Goal: Task Accomplishment & Management: Use online tool/utility

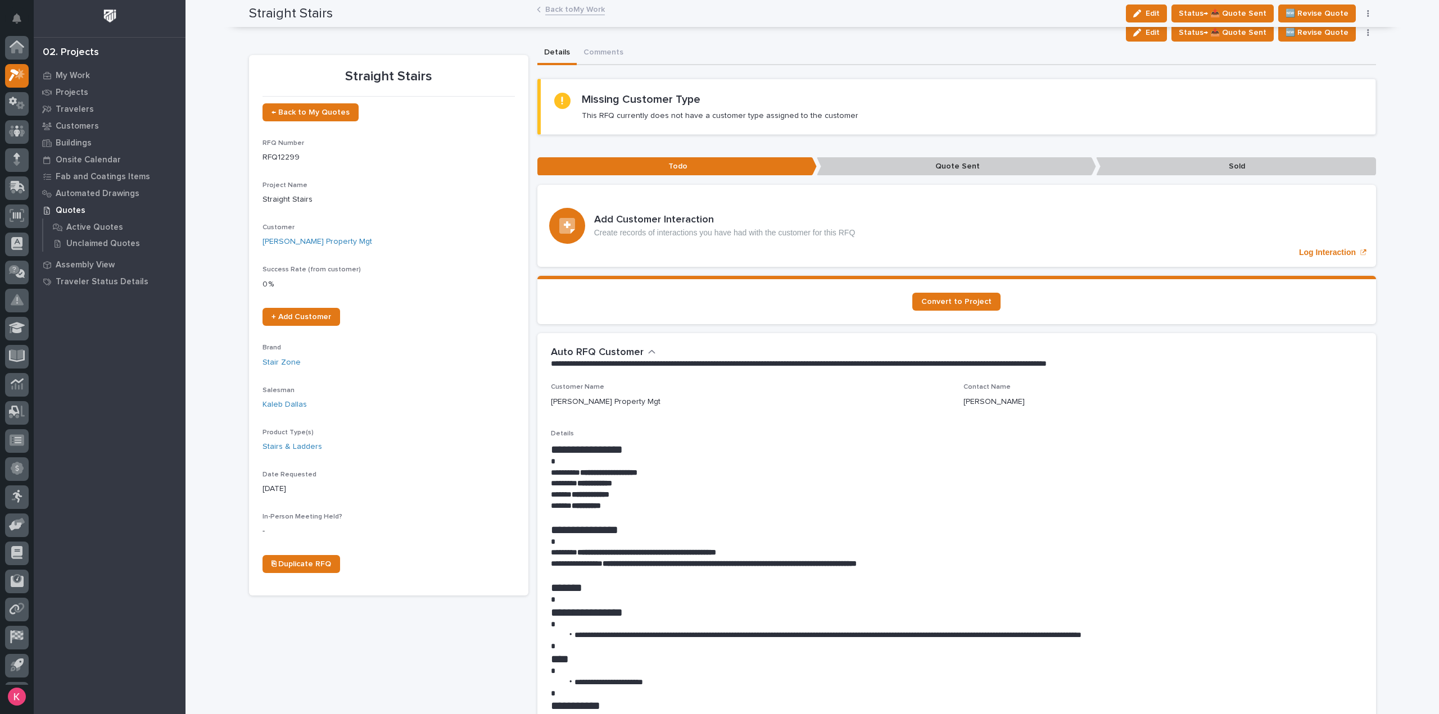
scroll to position [25, 0]
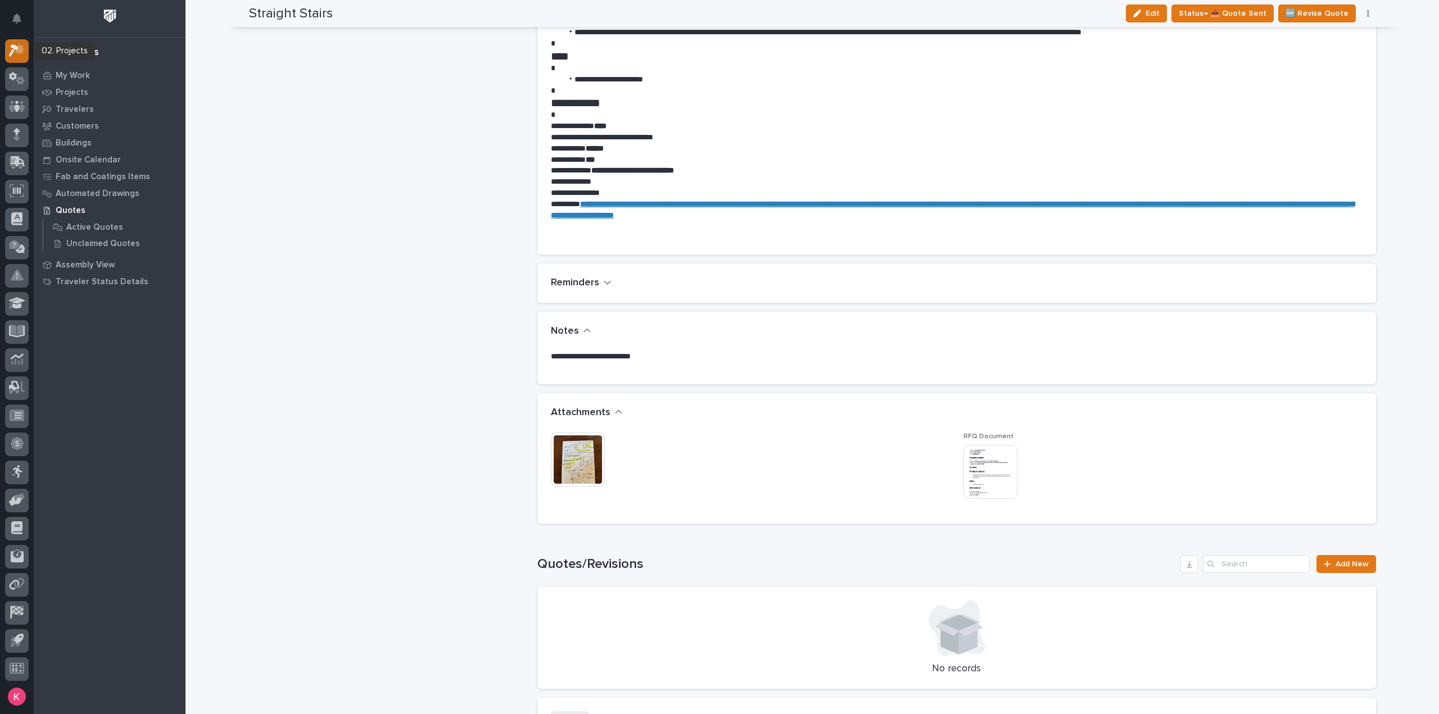
click at [13, 46] on icon at bounding box center [14, 51] width 10 height 12
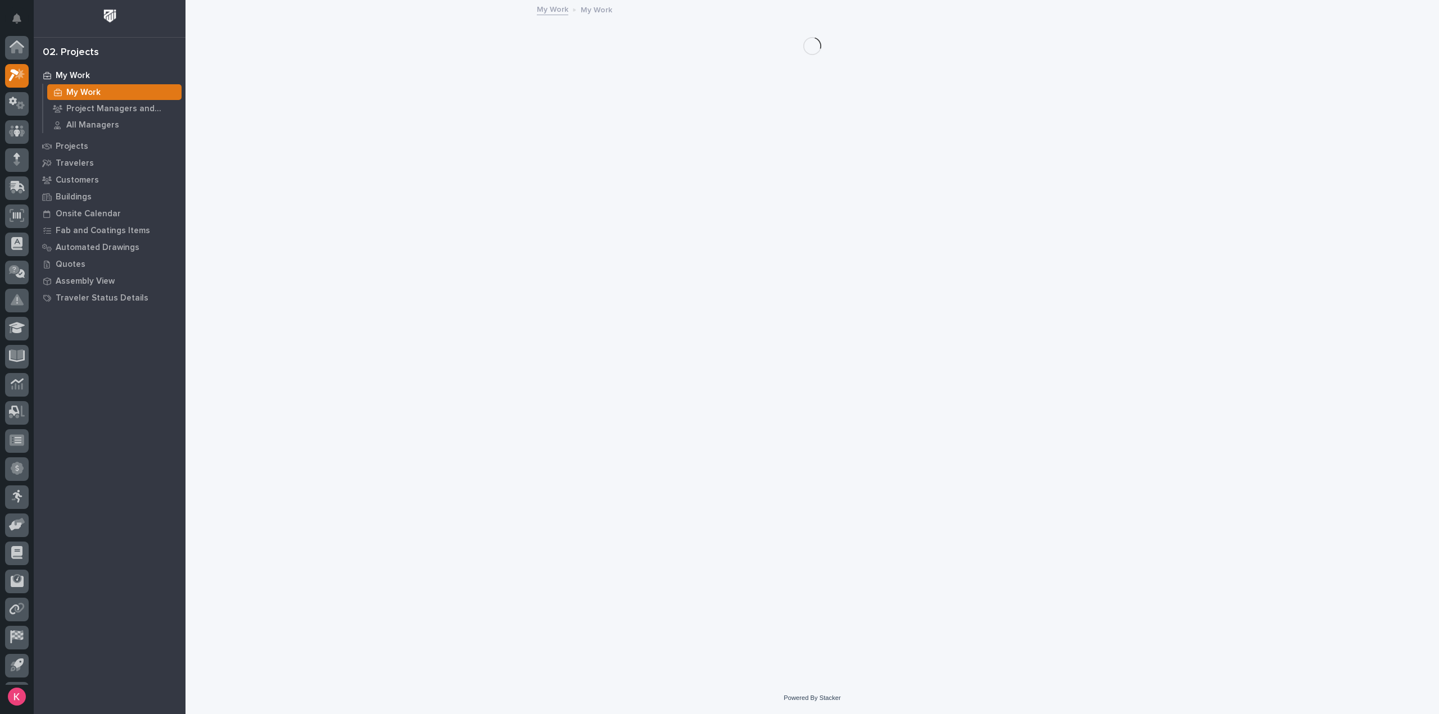
scroll to position [25, 0]
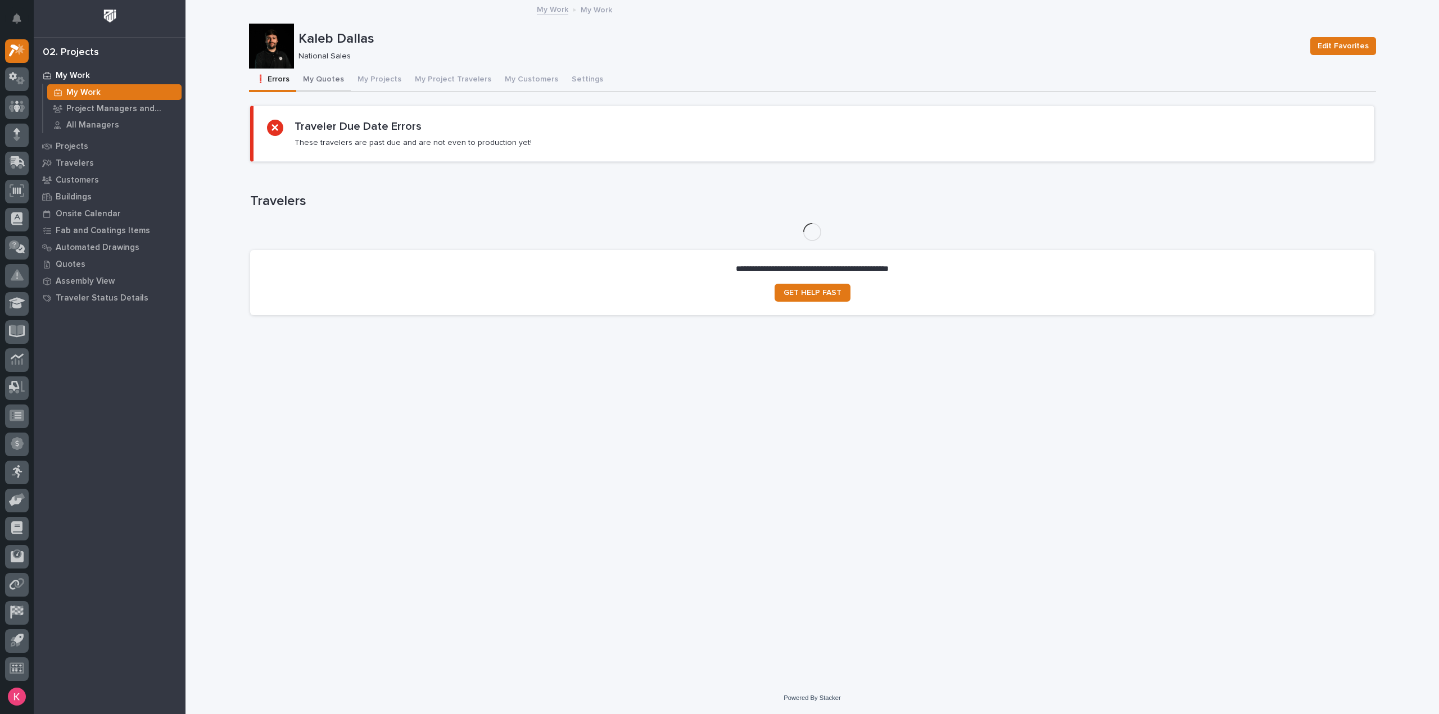
click at [299, 71] on button "My Quotes" at bounding box center [323, 81] width 55 height 24
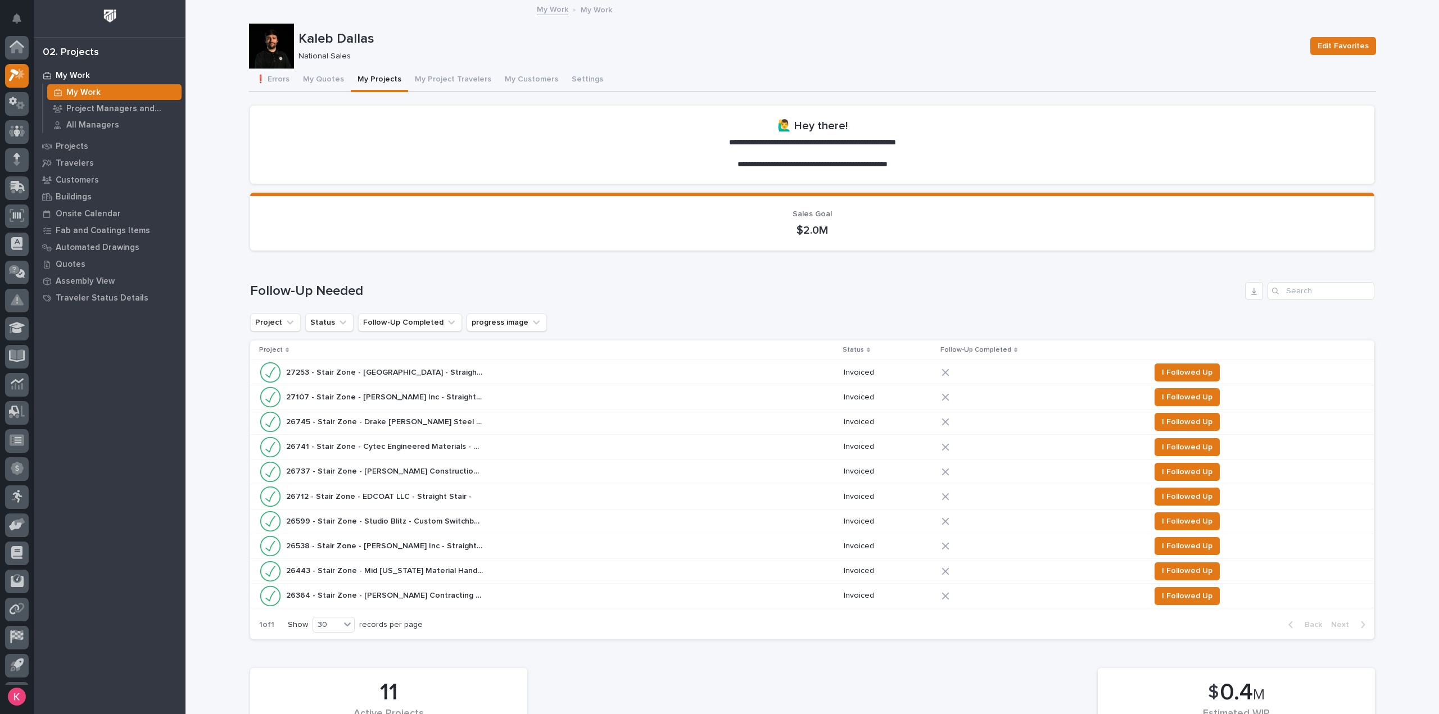
scroll to position [25, 0]
click at [12, 81] on icon at bounding box center [17, 78] width 16 height 13
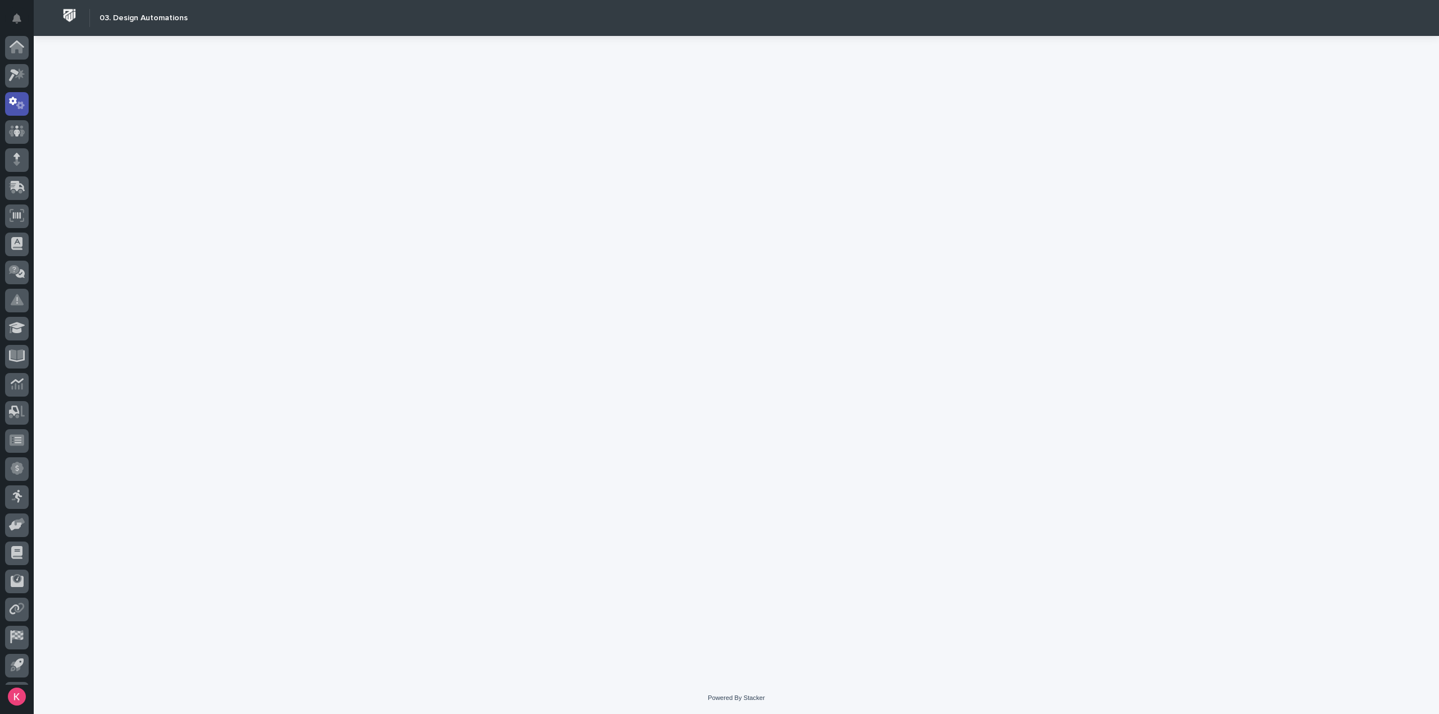
scroll to position [25, 0]
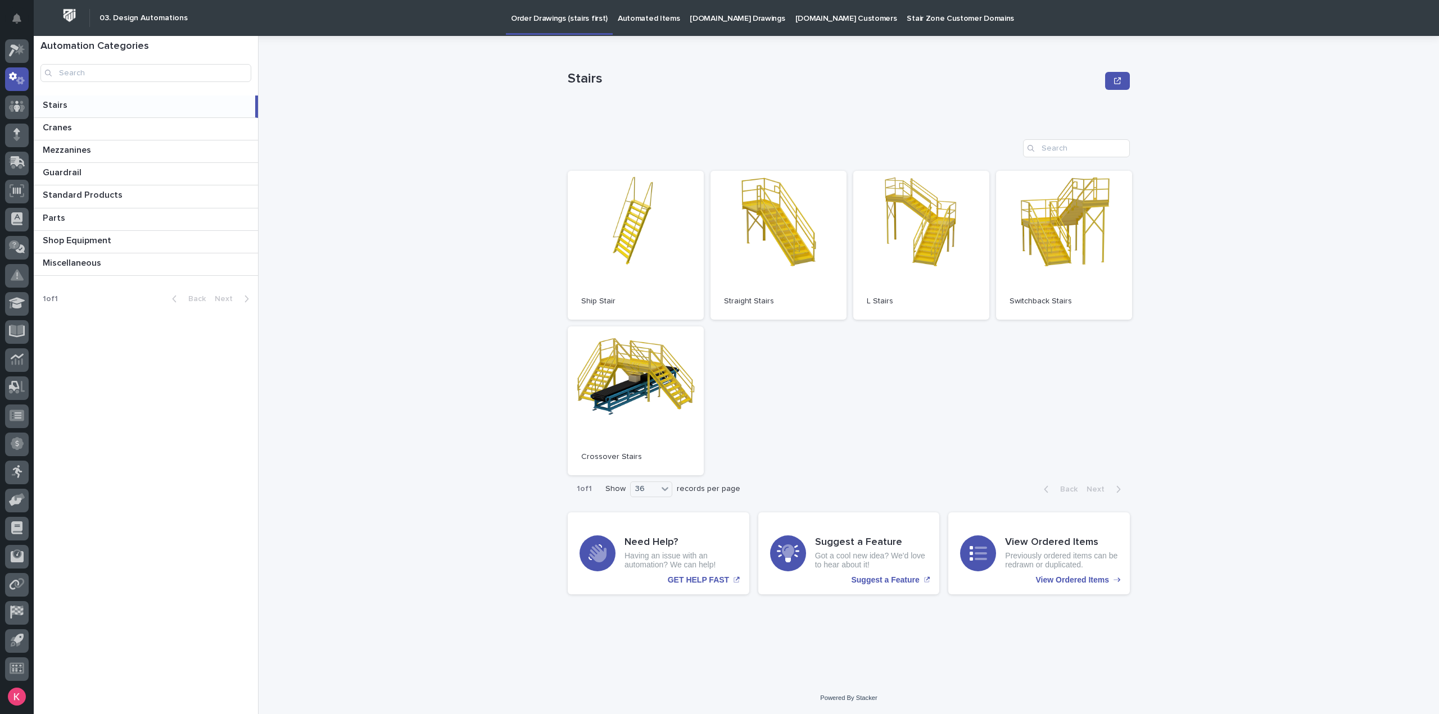
click at [655, 24] on link "Automated Items" at bounding box center [649, 17] width 72 height 35
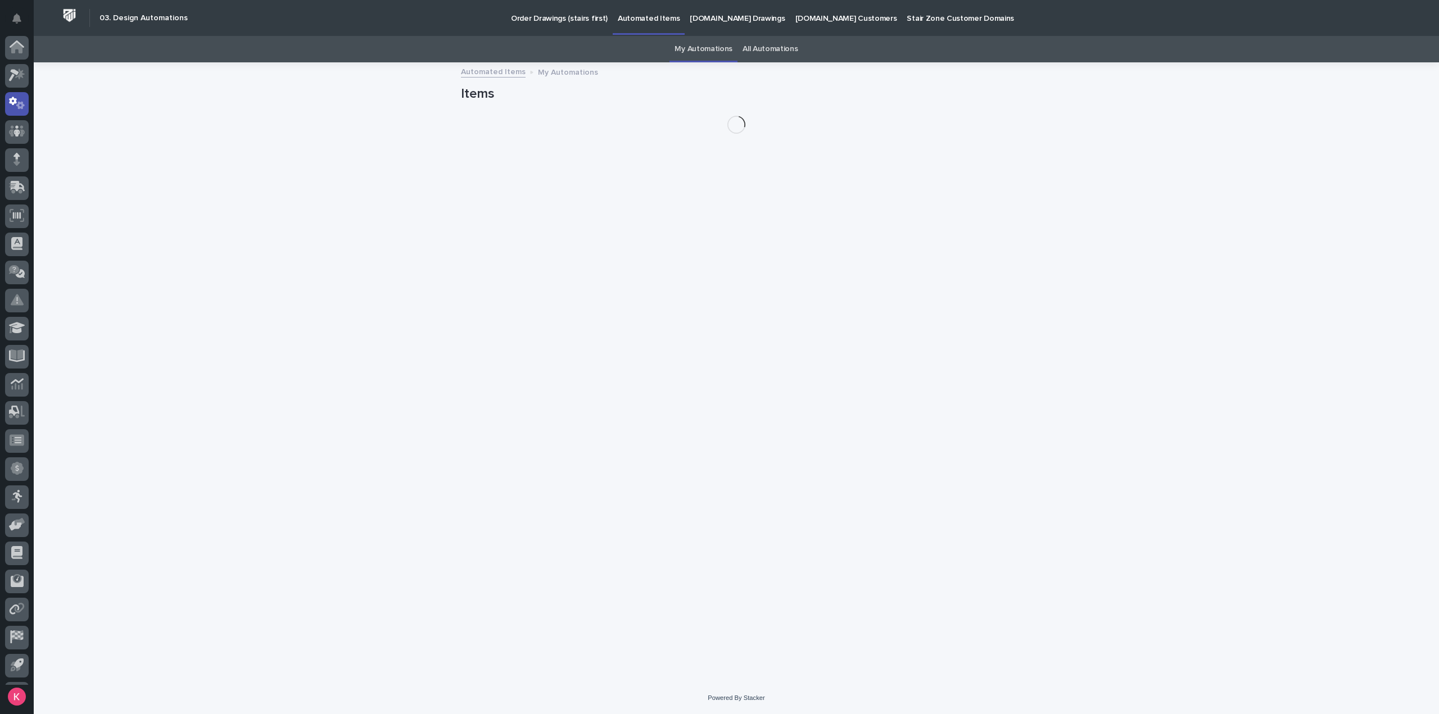
scroll to position [25, 0]
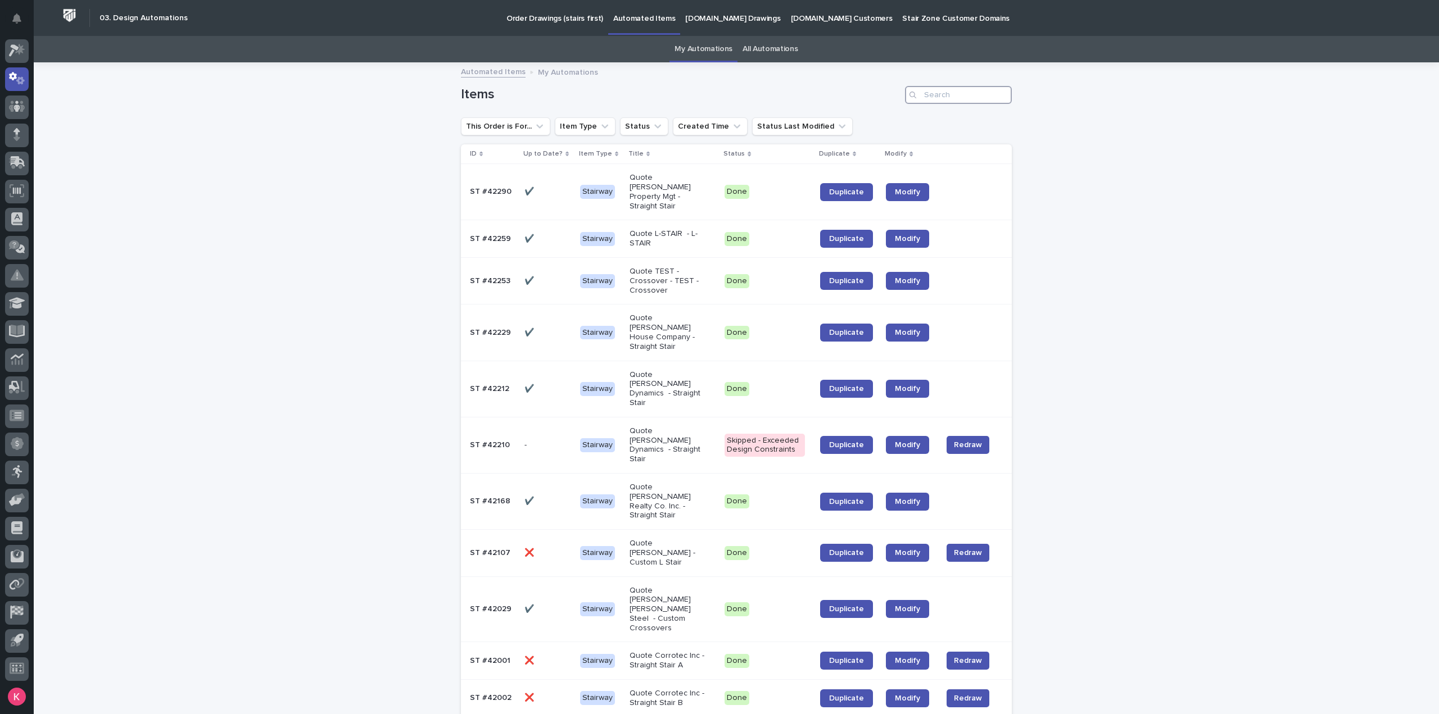
click at [966, 87] on input "Search" at bounding box center [958, 95] width 107 height 18
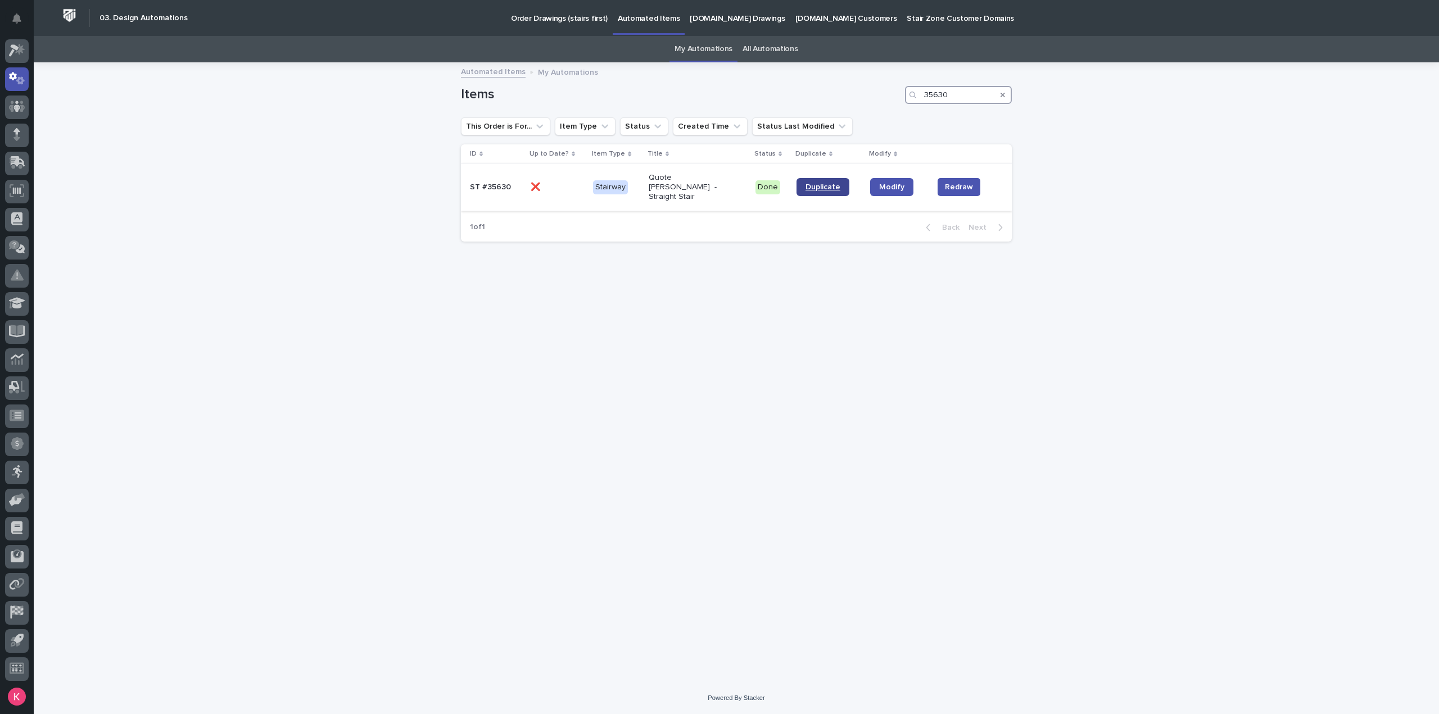
type input "35630"
click at [828, 185] on span "Duplicate" at bounding box center [822, 187] width 35 height 8
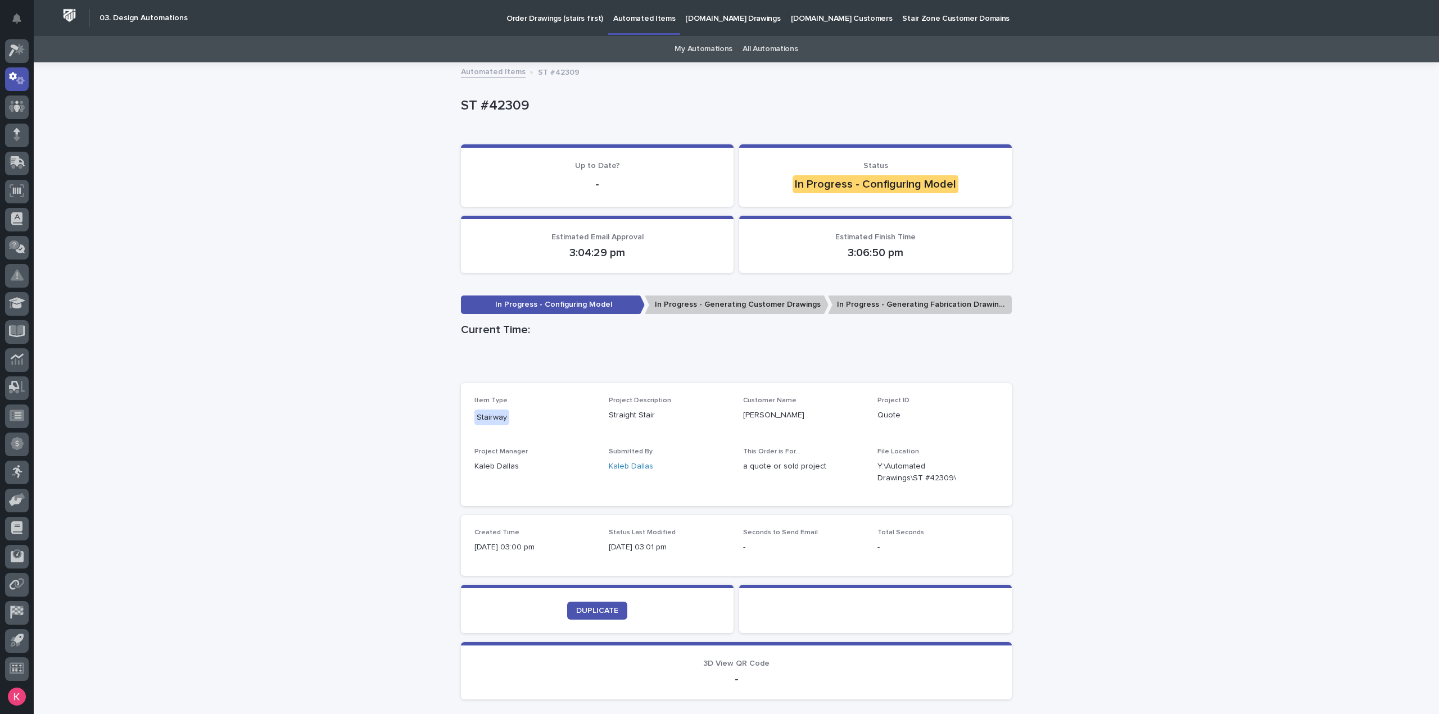
click at [106, 232] on div "Loading... Saving… Loading... Saving… ST #42309 ST #42309 Sorry, there was an e…" at bounding box center [736, 414] width 1405 height 702
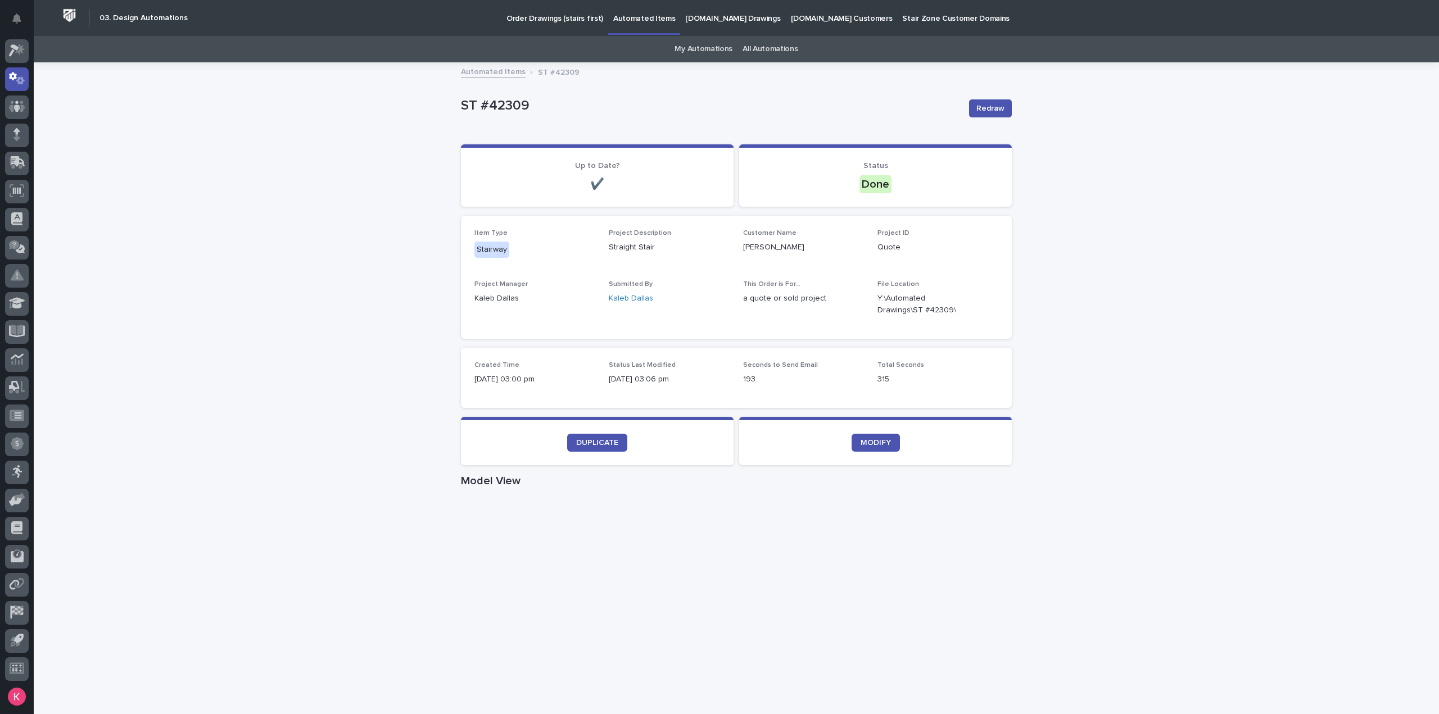
click at [1049, 415] on div "Loading... Saving… Loading... Saving… ST #42309 Redraw ST #42309 Redraw Sorry, …" at bounding box center [736, 650] width 1405 height 1174
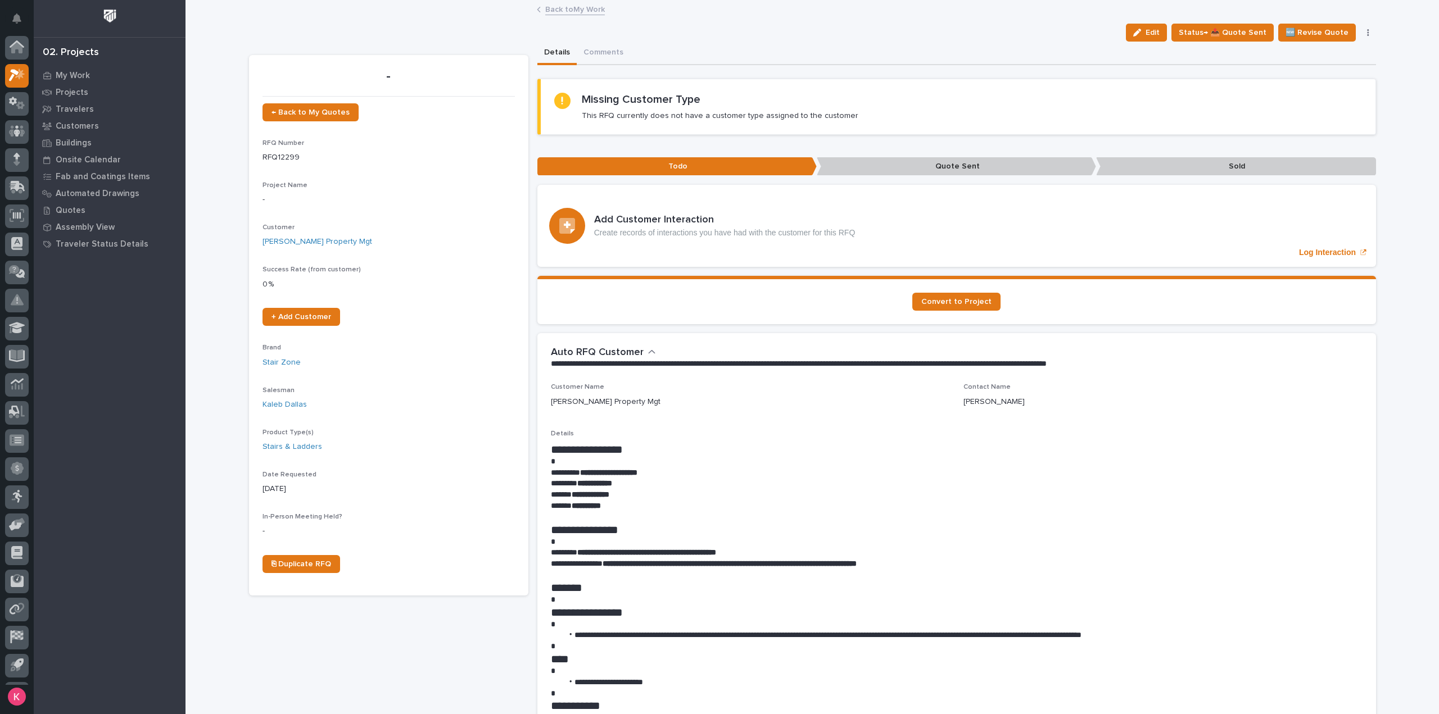
scroll to position [25, 0]
click at [18, 53] on icon at bounding box center [20, 49] width 10 height 11
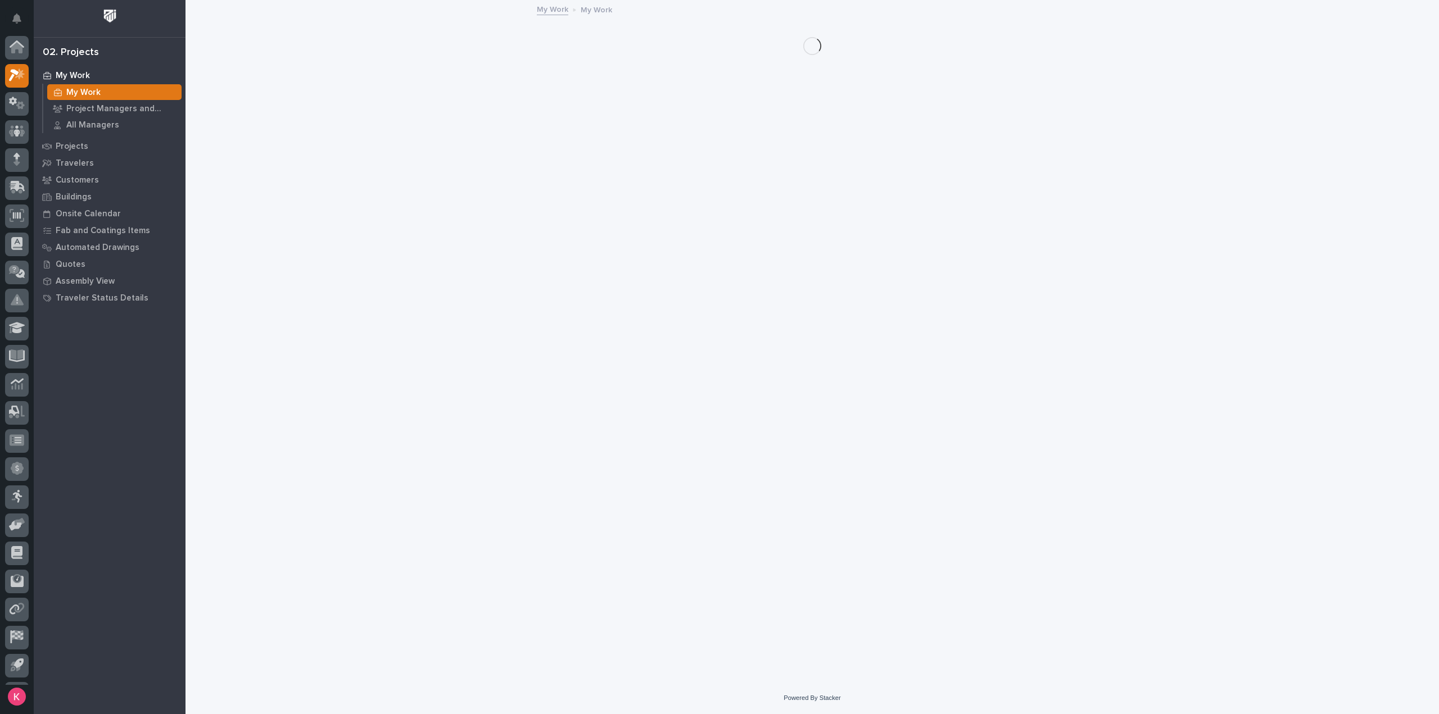
scroll to position [25, 0]
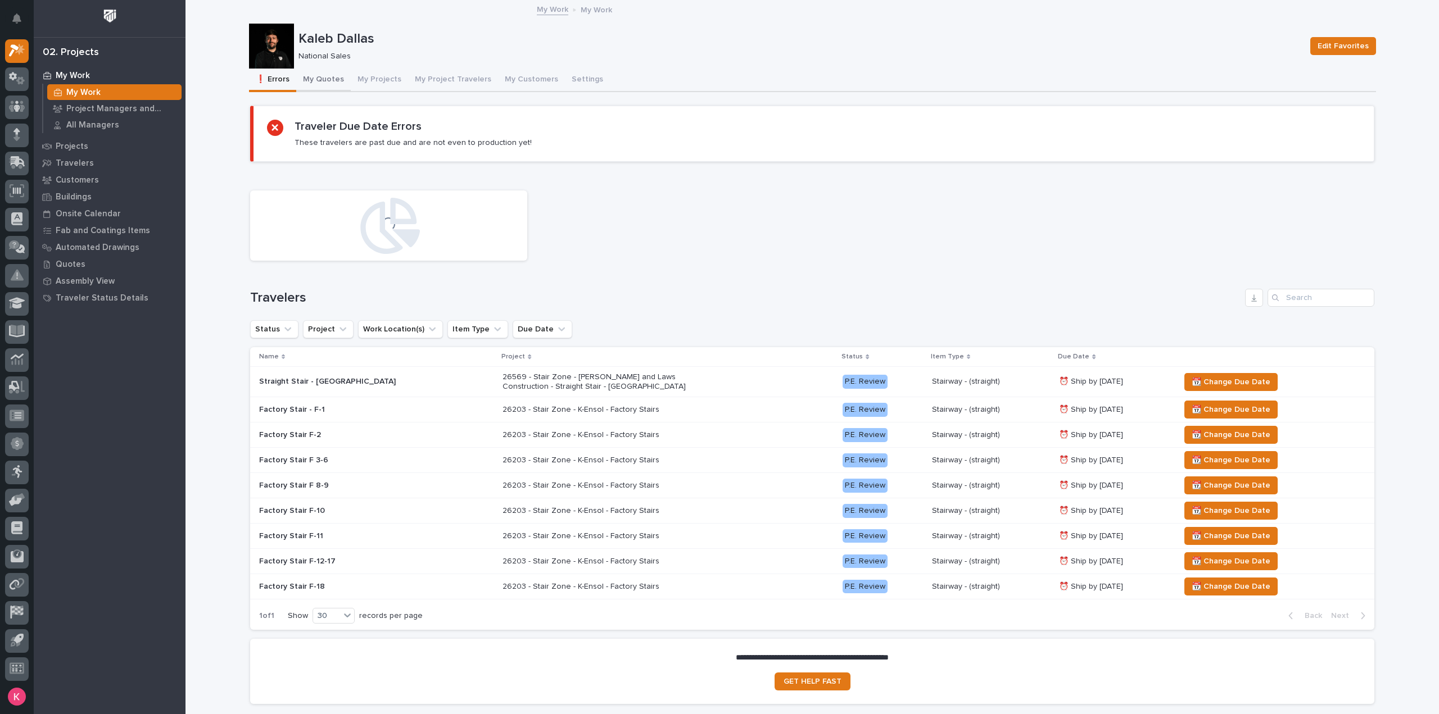
click at [323, 81] on button "My Quotes" at bounding box center [323, 81] width 55 height 24
